Goal: Information Seeking & Learning: Learn about a topic

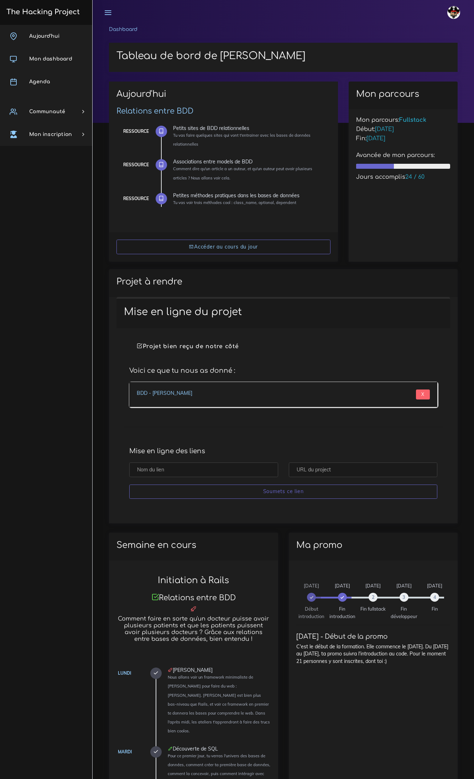
scroll to position [187, 0]
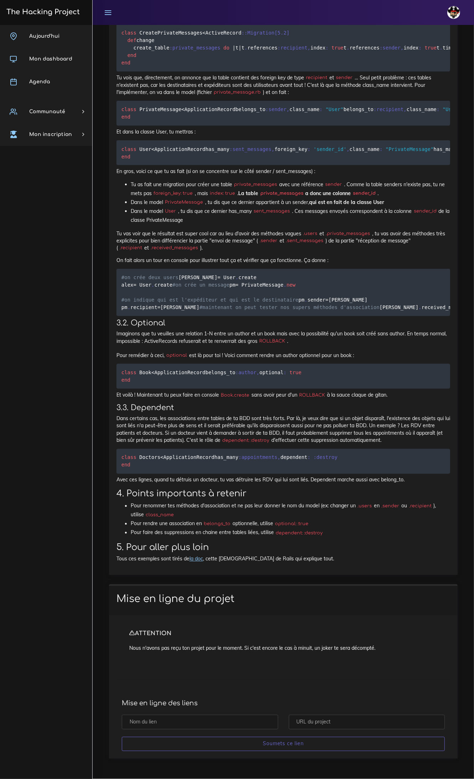
scroll to position [6524, 0]
click at [64, 89] on link "Agenda" at bounding box center [46, 82] width 92 height 23
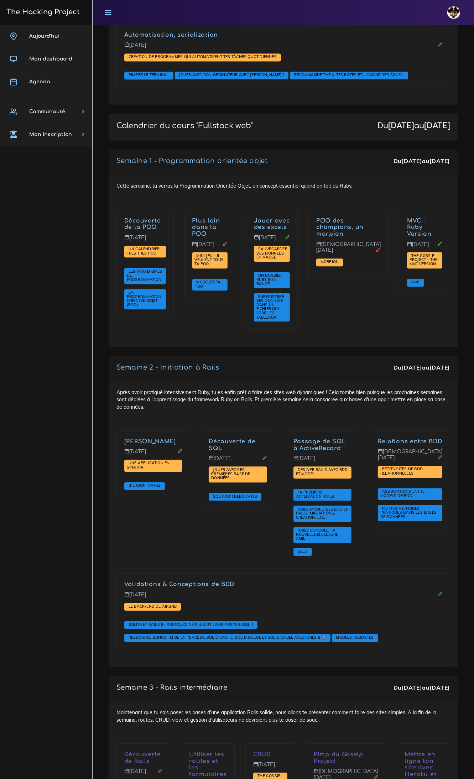
scroll to position [1024, 0]
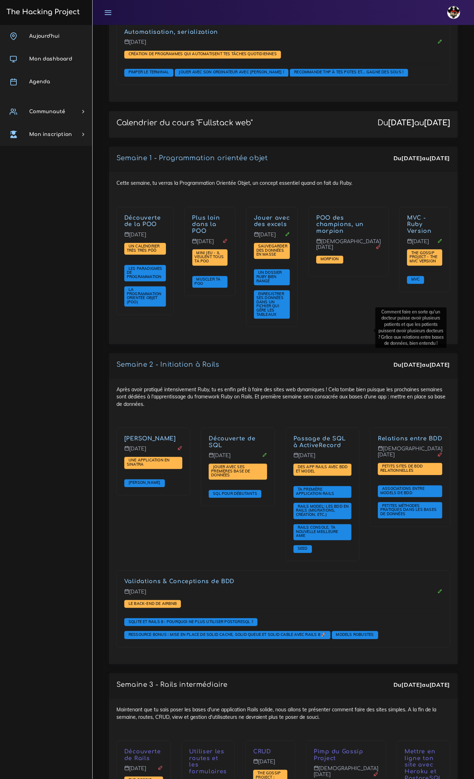
click at [378, 436] on link "Relations entre BDD" at bounding box center [410, 439] width 64 height 6
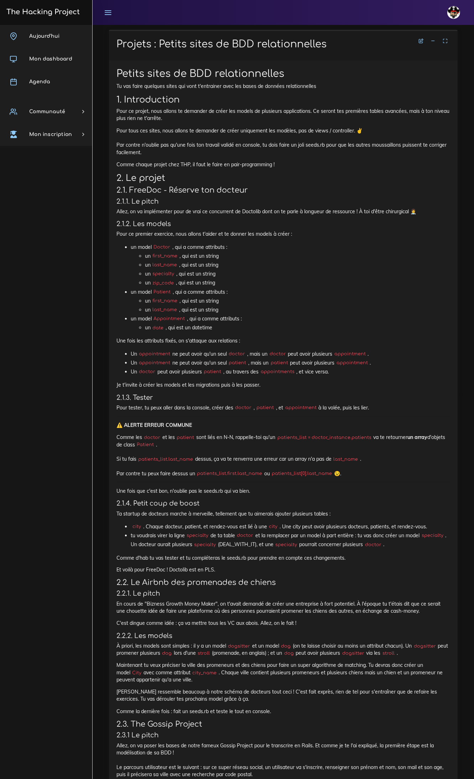
scroll to position [418, 0]
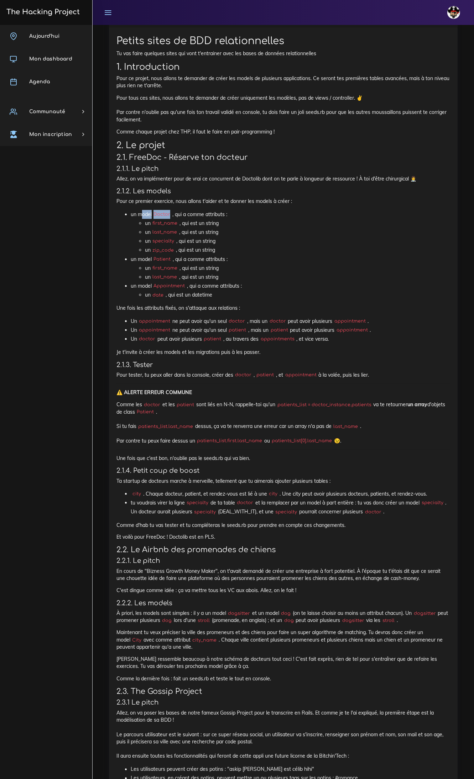
drag, startPoint x: 147, startPoint y: 205, endPoint x: 172, endPoint y: 205, distance: 24.6
click at [172, 210] on li "un model Doctor , qui a comme attributs : un first_name , qui est un string un …" at bounding box center [291, 232] width 320 height 45
drag, startPoint x: 166, startPoint y: 212, endPoint x: 194, endPoint y: 214, distance: 28.6
click at [194, 219] on li "un first_name , qui est un string" at bounding box center [297, 223] width 305 height 9
click at [184, 227] on ul "un first_name , qui est un string un last_name , qui est un string un specialty…" at bounding box center [291, 237] width 320 height 36
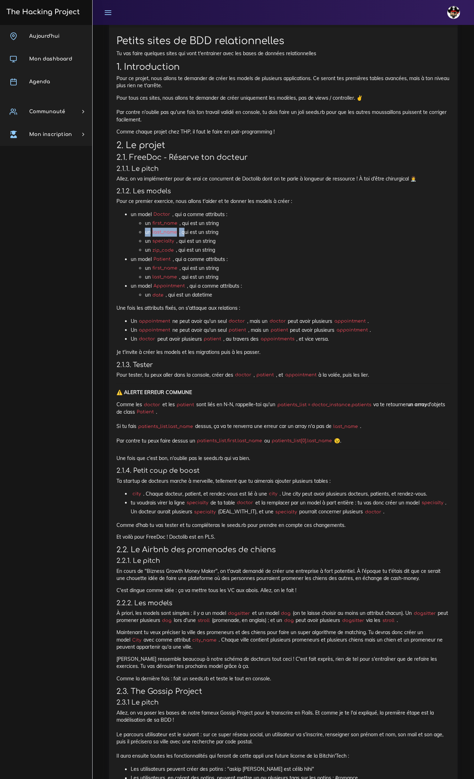
drag, startPoint x: 183, startPoint y: 238, endPoint x: 179, endPoint y: 236, distance: 3.8
click at [189, 236] on ul "un first_name , qui est un string un last_name , qui est un string un specialty…" at bounding box center [291, 237] width 320 height 36
drag, startPoint x: 214, startPoint y: 235, endPoint x: 219, endPoint y: 233, distance: 6.1
click at [218, 234] on ul "un first_name , qui est un string un last_name , qui est un string un specialty…" at bounding box center [291, 237] width 320 height 36
drag, startPoint x: 147, startPoint y: 206, endPoint x: 385, endPoint y: 271, distance: 247.0
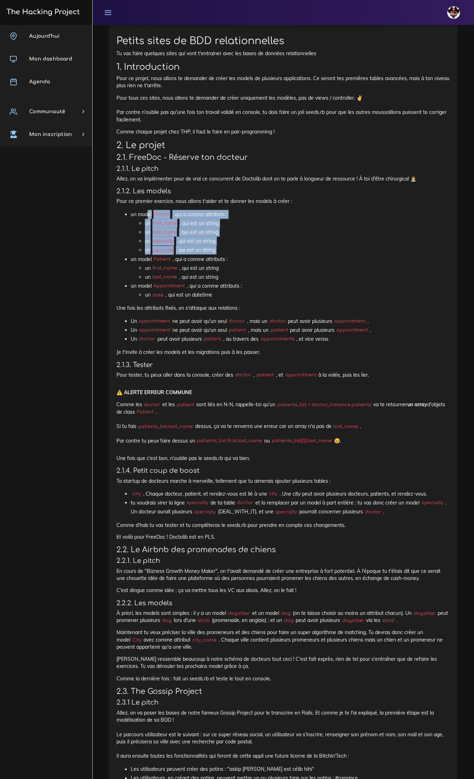
click at [270, 253] on ul "un model Doctor , qui a comme attributs : un first_name , qui est un string un …" at bounding box center [283, 255] width 334 height 90
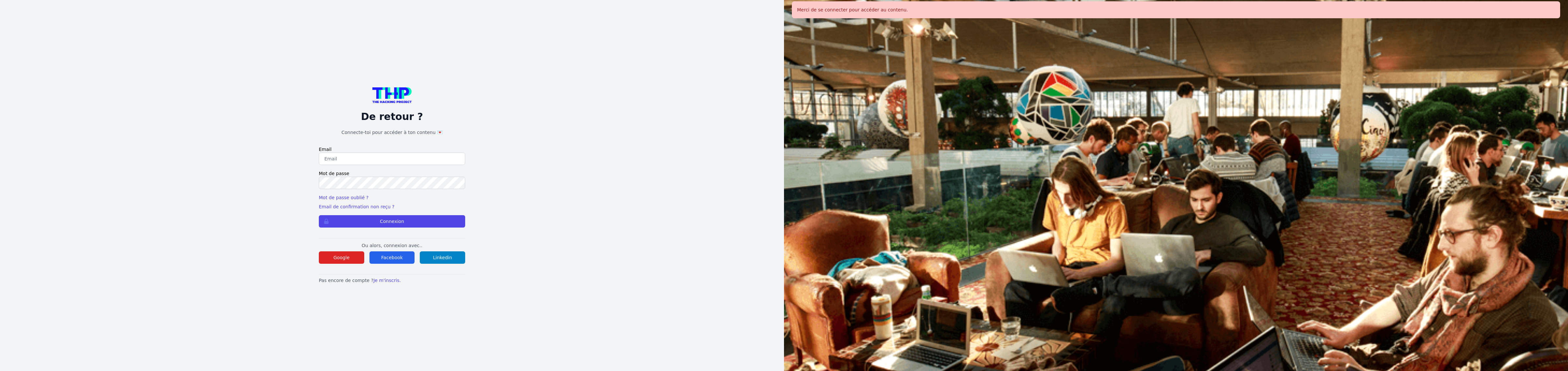
click at [395, 154] on input "email" at bounding box center [392, 159] width 147 height 13
type input "lucas.mrda@outlook.fr"
click at [347, 175] on label "Mot de passe" at bounding box center [392, 173] width 147 height 6
click at [319, 215] on button "Connexion" at bounding box center [392, 222] width 147 height 13
click at [433, 229] on div "De retour ? Connecte-toi pour accéder à ton contenu 💌 Email lucas.mrda@outlook.…" at bounding box center [392, 185] width 147 height 196
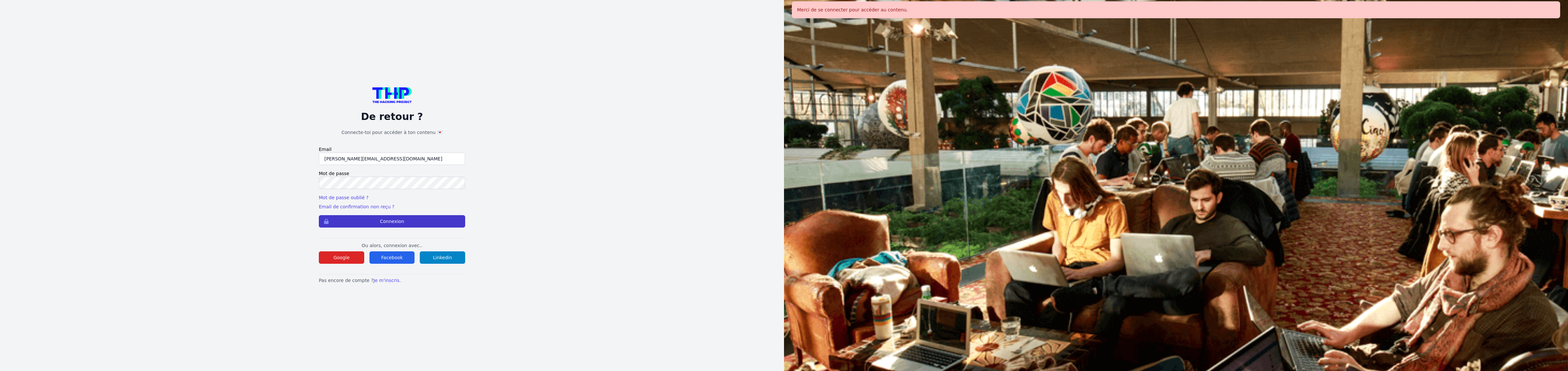
click at [428, 222] on button "Connexion" at bounding box center [392, 222] width 147 height 13
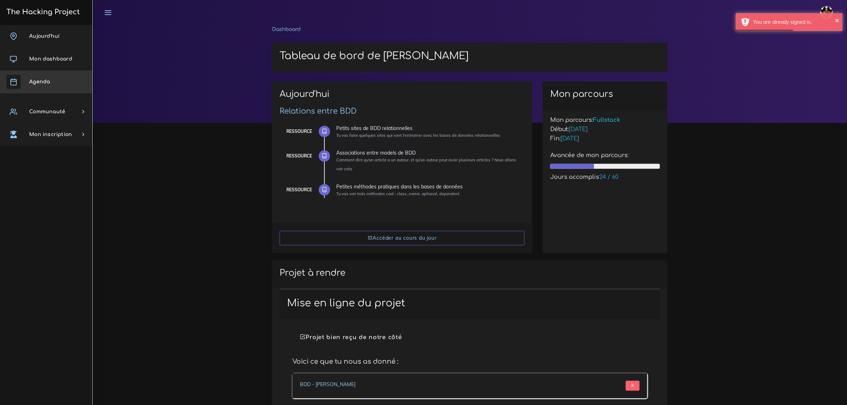
click at [37, 81] on span "Agenda" at bounding box center [39, 81] width 21 height 5
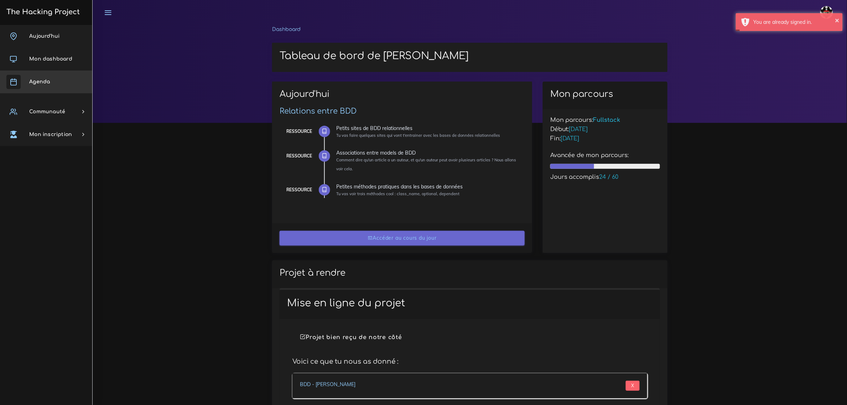
click at [391, 239] on link "Accéder au cours du jour" at bounding box center [402, 238] width 245 height 15
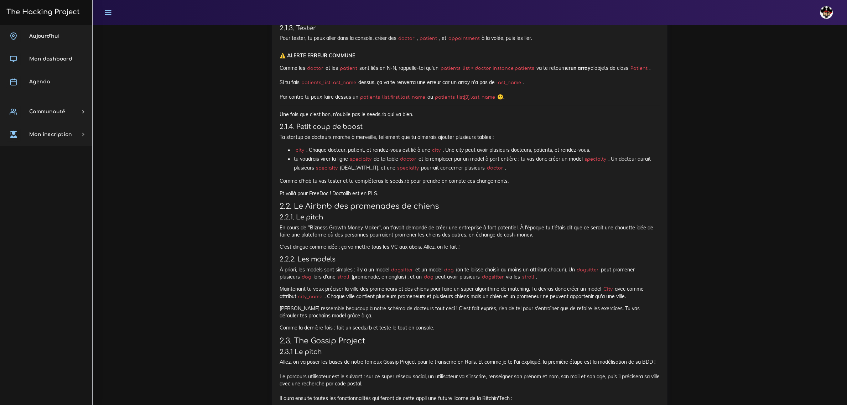
scroll to position [846, 0]
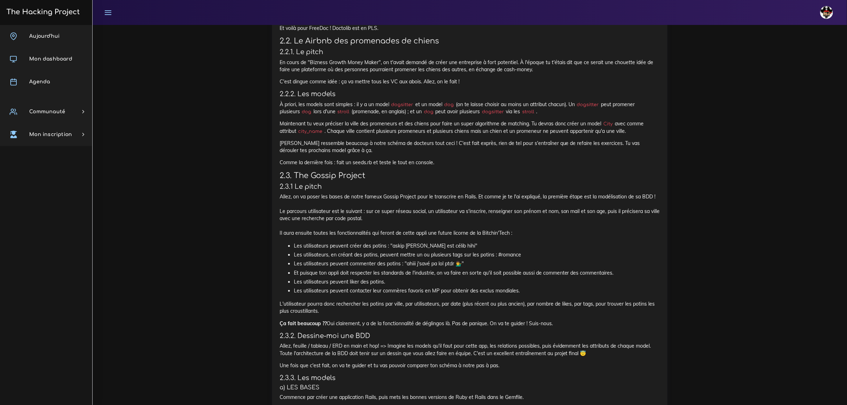
scroll to position [935, 0]
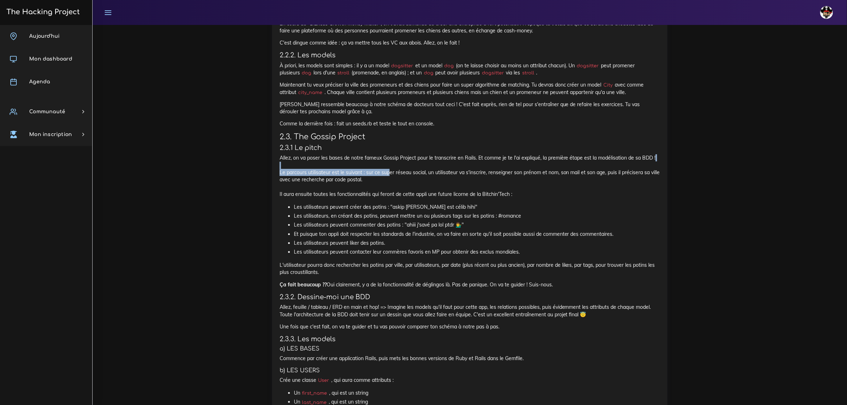
drag, startPoint x: 296, startPoint y: 168, endPoint x: 387, endPoint y: 172, distance: 91.3
click at [387, 172] on p "Allez, on va poser les bases de notre fameux Gossip Project pour le transcrire …" at bounding box center [470, 175] width 380 height 43
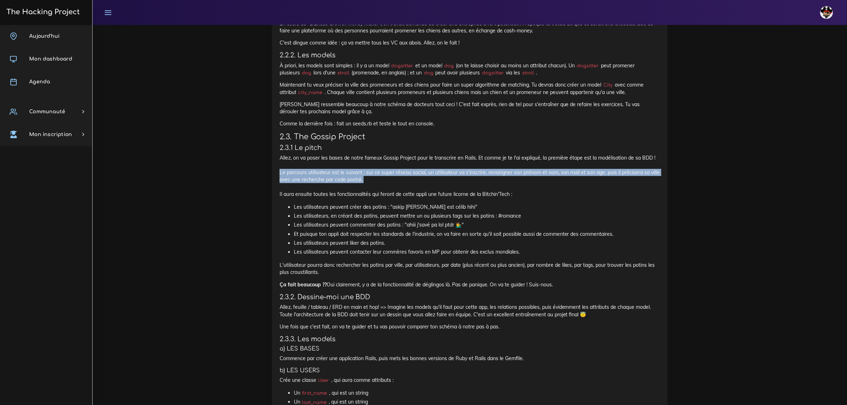
drag, startPoint x: 293, startPoint y: 189, endPoint x: 430, endPoint y: 184, distance: 136.9
click at [434, 184] on div "Petits sites de BDD relationnelles Tu vas faire quelques sites qui vont t'entra…" at bounding box center [469, 228] width 395 height 1454
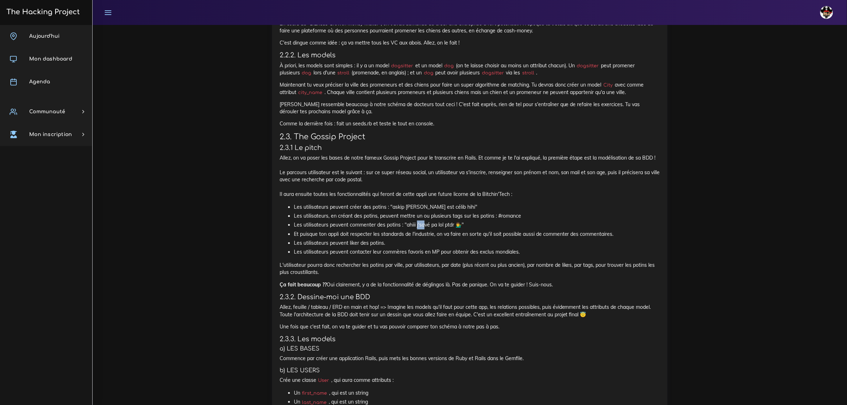
click at [425, 228] on li "Les utilisateurs peuvent commenter des potins : "ahiii j'savé pa lol ptdr 💁‍♂️"" at bounding box center [477, 225] width 366 height 9
drag, startPoint x: 341, startPoint y: 206, endPoint x: 380, endPoint y: 207, distance: 38.5
click at [380, 207] on li "Les utilisateurs peuvent créer des potins : "askip john est célib hihi"" at bounding box center [477, 207] width 366 height 9
click at [348, 218] on li "Les utilisateurs, en créant des potins, peuvent mettre un ou plusieurs tags sur…" at bounding box center [477, 216] width 366 height 9
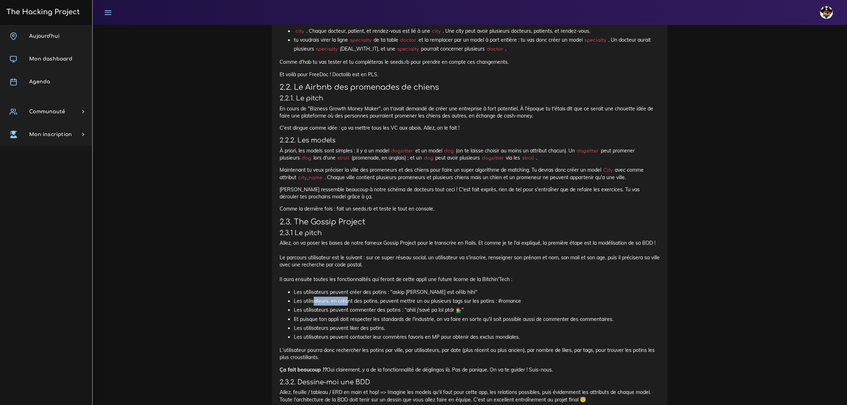
scroll to position [802, 0]
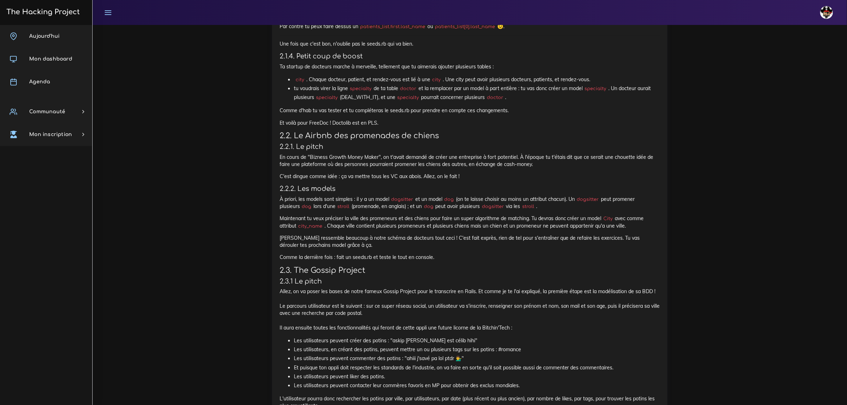
click at [403, 176] on p "C'est dingue comme idée : ça va mettre tous les VC aux abois. Allez, on le fait…" at bounding box center [470, 176] width 380 height 7
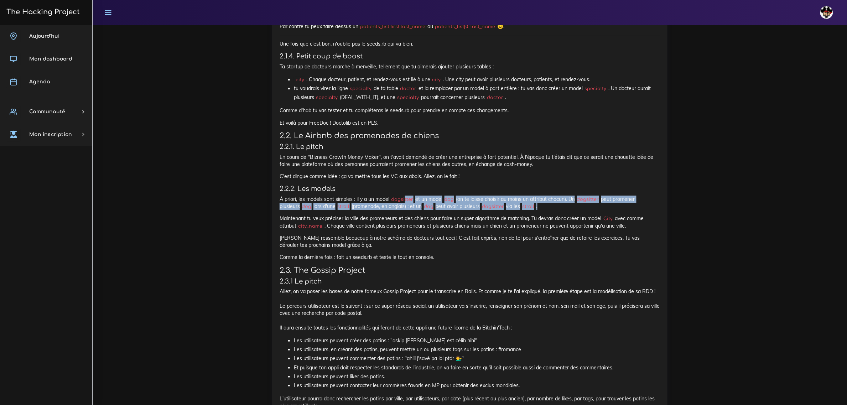
drag, startPoint x: 406, startPoint y: 200, endPoint x: 590, endPoint y: 206, distance: 183.6
click at [590, 206] on p "À priori, les models sont simples : il y a un model dogsitter et un model dog (…" at bounding box center [470, 203] width 380 height 15
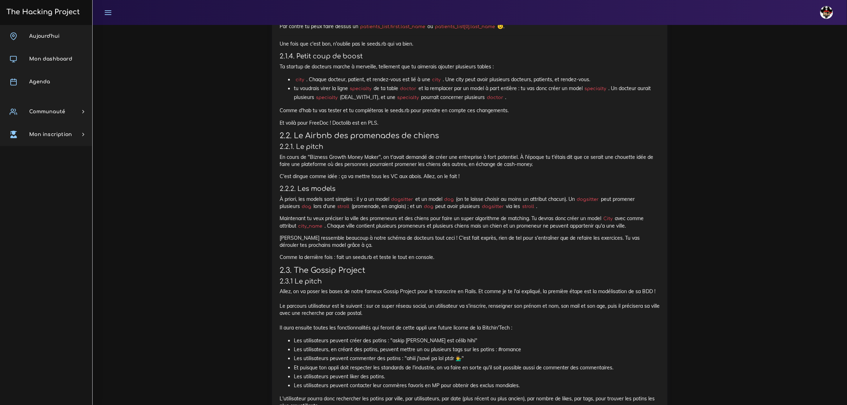
click at [610, 269] on div "Petits sites de BDD relationnelles Tu vas faire quelques sites qui vont t'entra…" at bounding box center [470, 359] width 380 height 1434
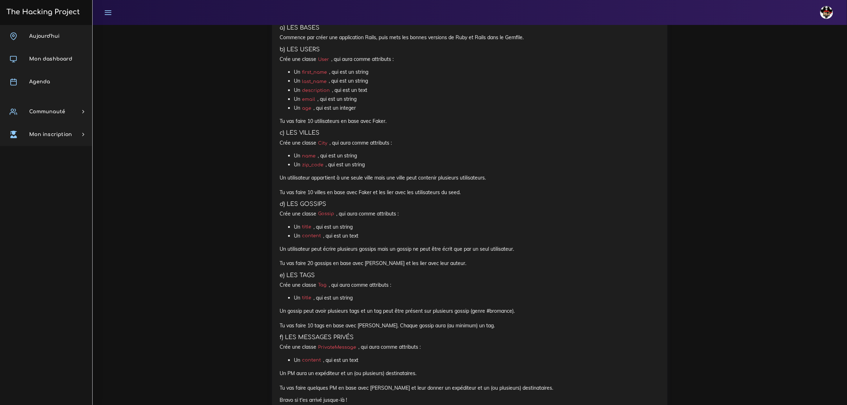
scroll to position [1247, 0]
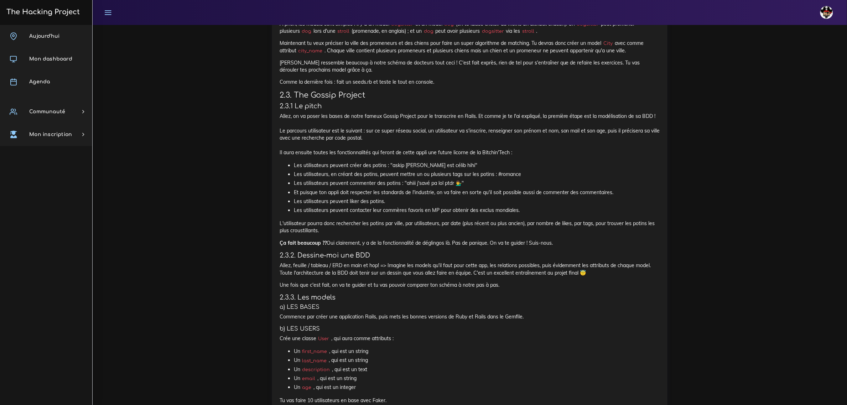
scroll to position [935, 0]
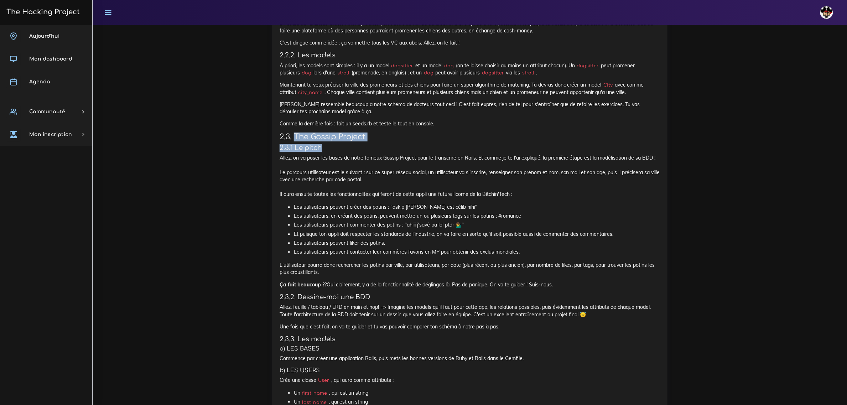
drag, startPoint x: 295, startPoint y: 135, endPoint x: 370, endPoint y: 148, distance: 76.5
click at [370, 148] on div "Petits sites de BDD relationnelles Tu vas faire quelques sites qui vont t'entra…" at bounding box center [470, 226] width 380 height 1434
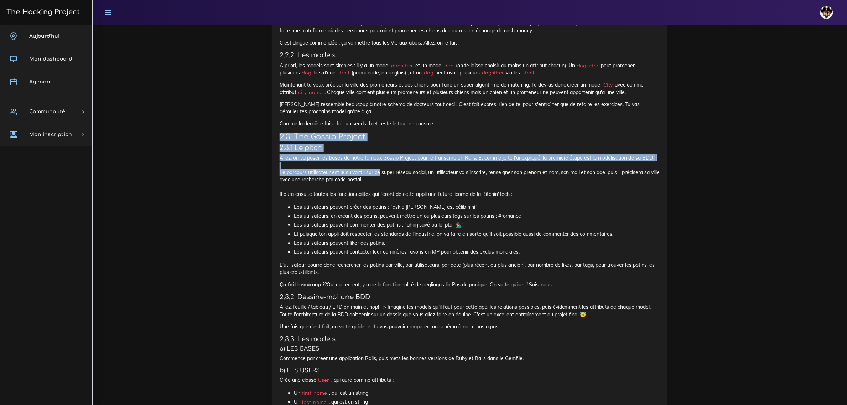
drag, startPoint x: 273, startPoint y: 139, endPoint x: 385, endPoint y: 181, distance: 119.8
click at [382, 178] on div "Petits sites de BDD relationnelles Tu vas faire quelques sites qui vont t'entra…" at bounding box center [469, 228] width 395 height 1454
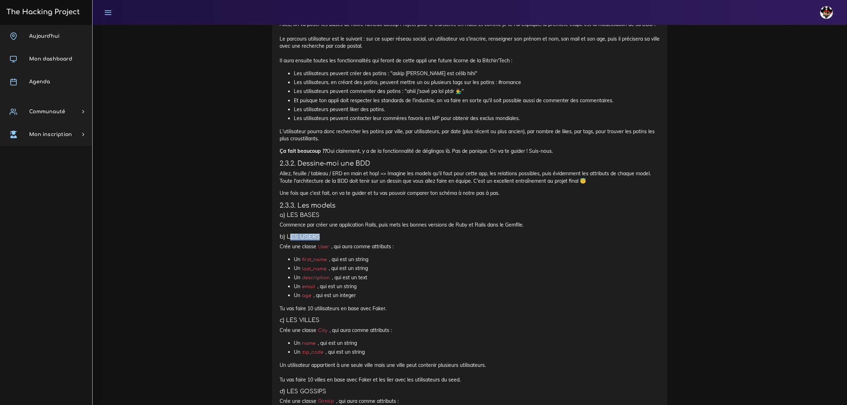
drag, startPoint x: 289, startPoint y: 234, endPoint x: 355, endPoint y: 237, distance: 65.6
click at [376, 242] on div "Petits sites de BDD relationnelles Tu vas faire quelques sites qui vont t'entra…" at bounding box center [470, 92] width 380 height 1434
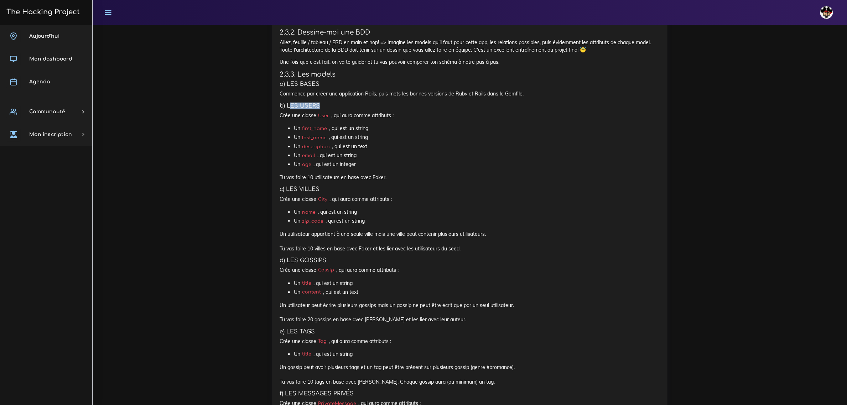
scroll to position [1202, 0]
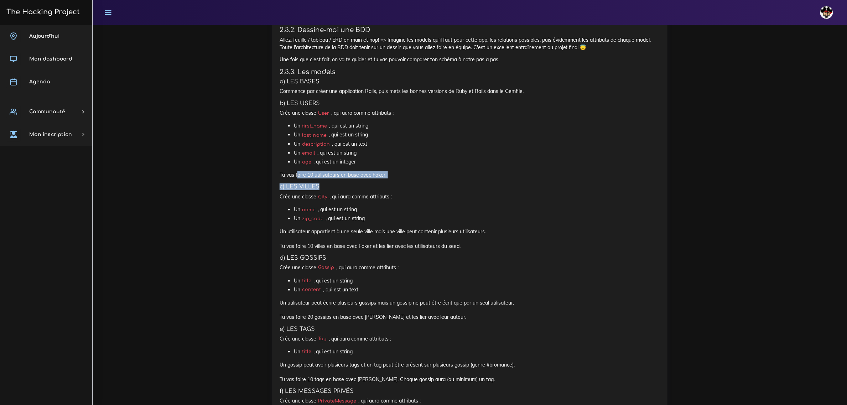
drag, startPoint x: 314, startPoint y: 177, endPoint x: 417, endPoint y: 186, distance: 103.3
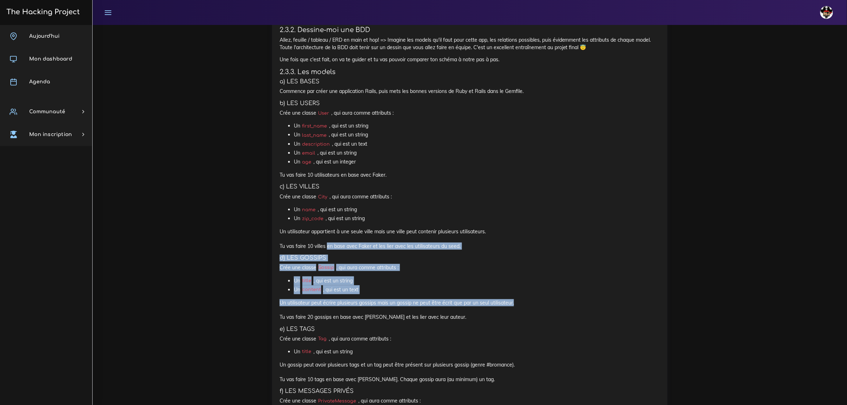
drag, startPoint x: 325, startPoint y: 248, endPoint x: 590, endPoint y: 303, distance: 270.7
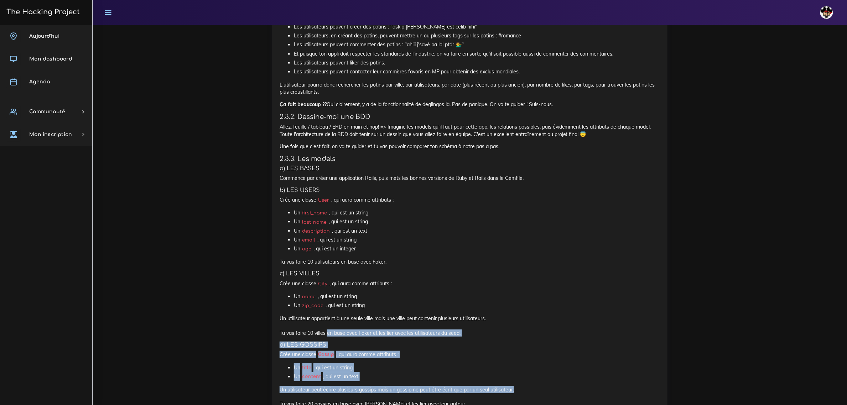
scroll to position [1113, 0]
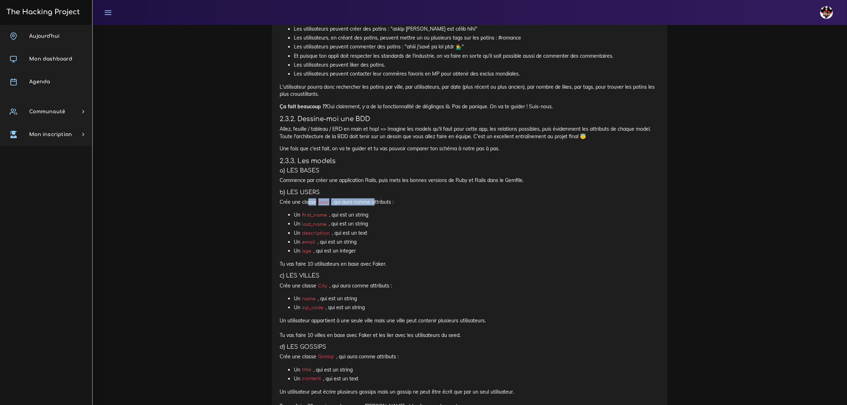
drag, startPoint x: 309, startPoint y: 202, endPoint x: 376, endPoint y: 203, distance: 67.0
click at [376, 203] on p "Crée une classe User , qui aura comme attributs :" at bounding box center [470, 201] width 380 height 7
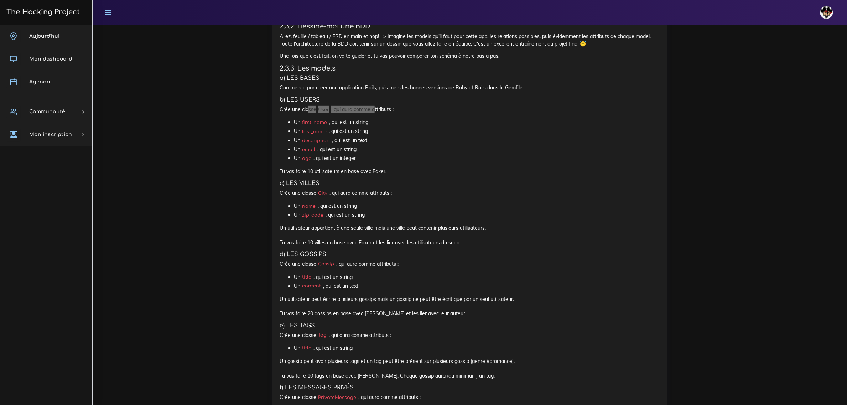
scroll to position [1202, 0]
